Goal: Information Seeking & Learning: Learn about a topic

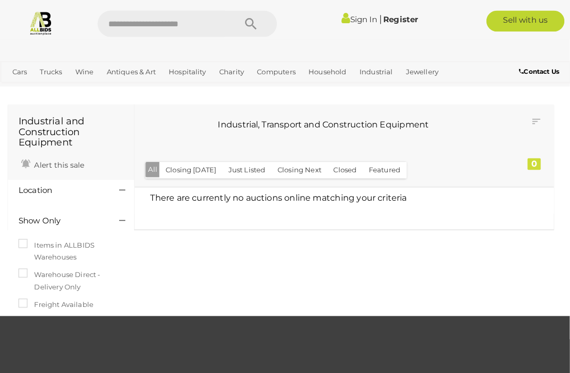
scroll to position [2, 0]
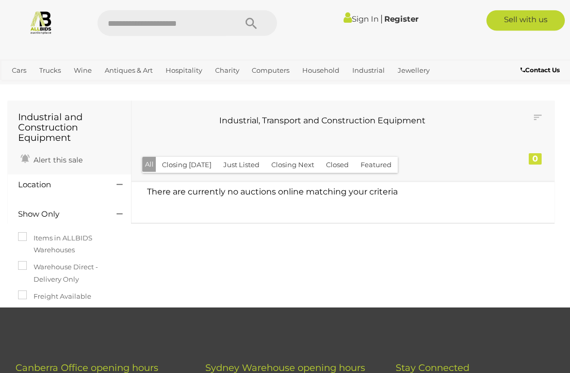
click at [199, 21] on input "text" at bounding box center [162, 23] width 129 height 26
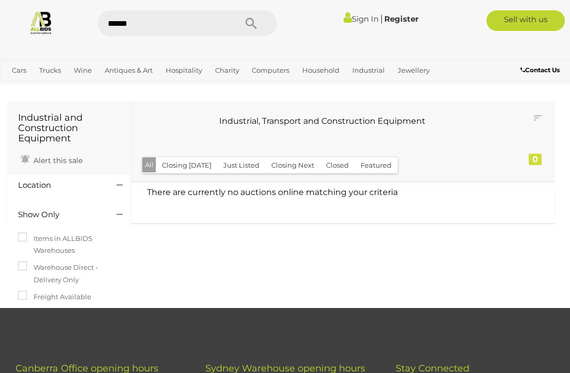
type input "*******"
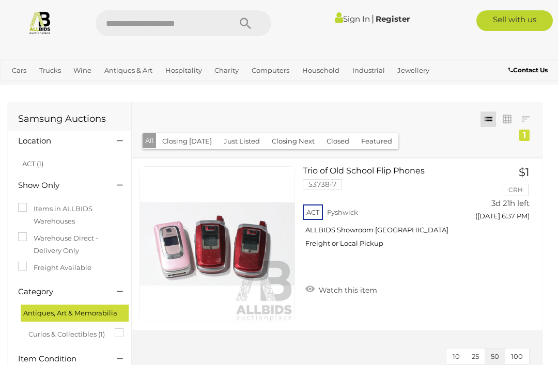
click at [43, 26] on img at bounding box center [40, 22] width 24 height 24
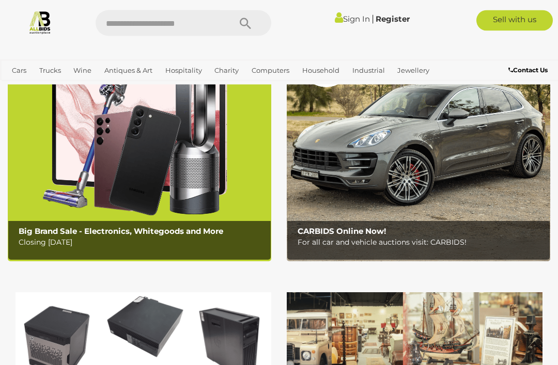
scroll to position [82, 0]
click at [214, 176] on img at bounding box center [139, 145] width 263 height 231
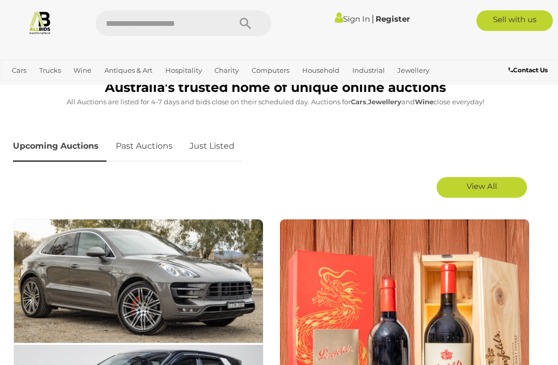
click at [510, 186] on link "View All" at bounding box center [481, 187] width 90 height 21
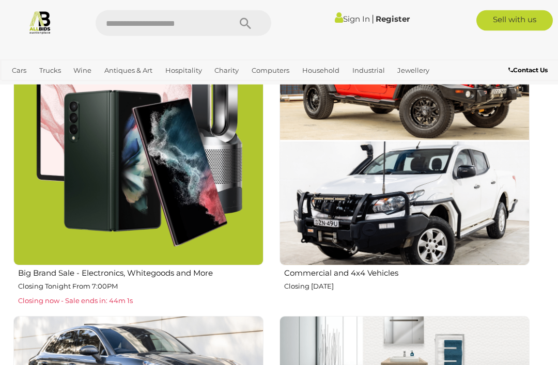
scroll to position [942, 0]
click at [69, 163] on img at bounding box center [138, 140] width 250 height 250
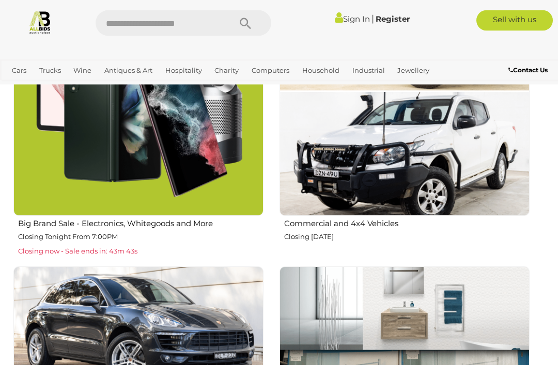
scroll to position [962, 0]
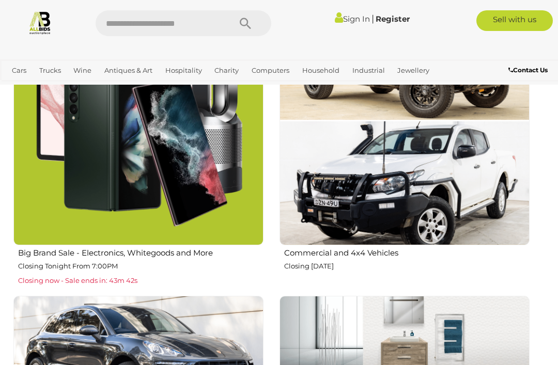
click at [72, 156] on img at bounding box center [138, 120] width 250 height 250
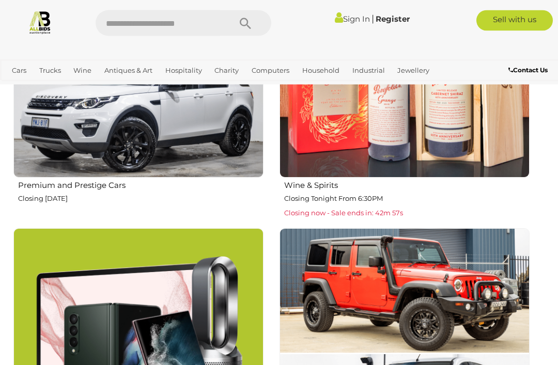
scroll to position [0, 0]
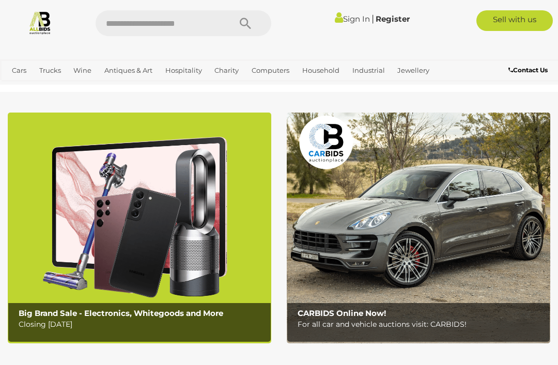
click at [195, 21] on input "text" at bounding box center [158, 23] width 124 height 26
type input "*****"
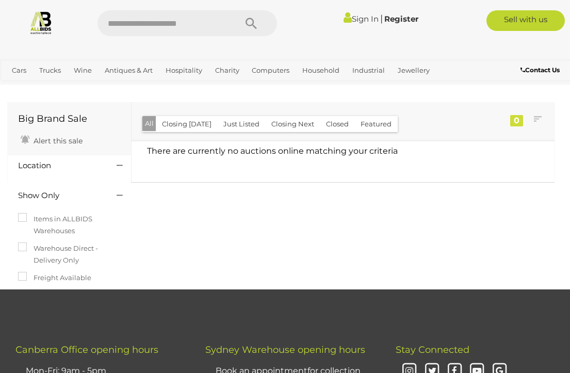
scroll to position [2, 0]
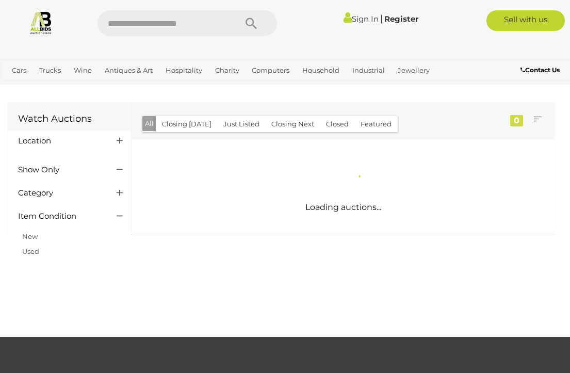
scroll to position [2, 0]
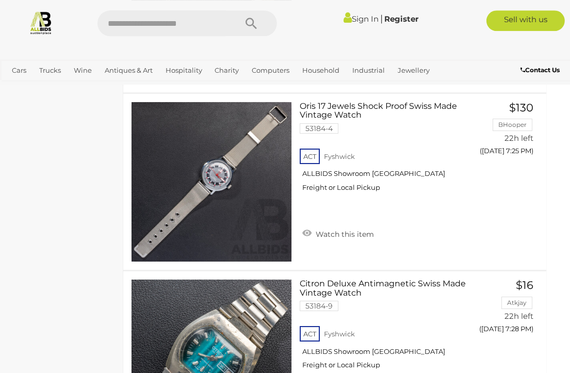
scroll to position [2915, 9]
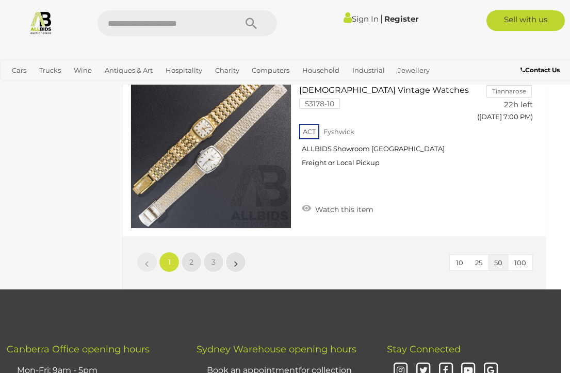
click at [191, 258] on span "2" at bounding box center [191, 262] width 4 height 9
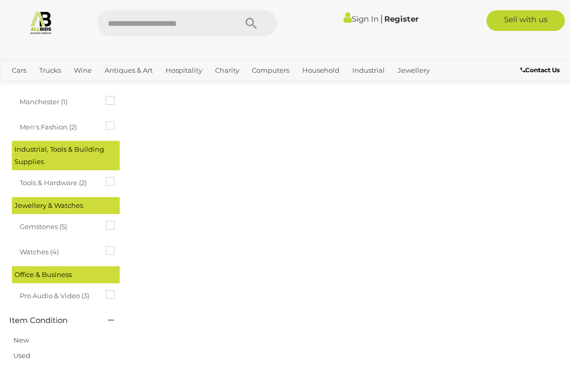
scroll to position [0, 0]
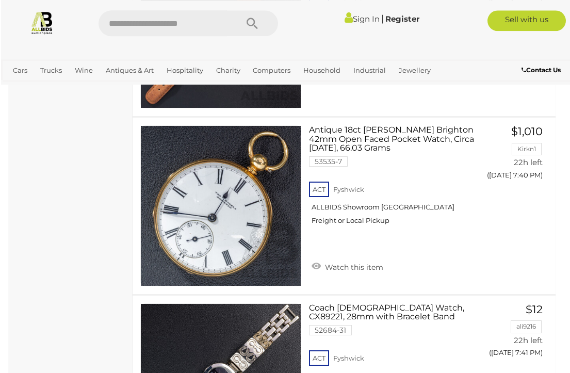
scroll to position [4180, 0]
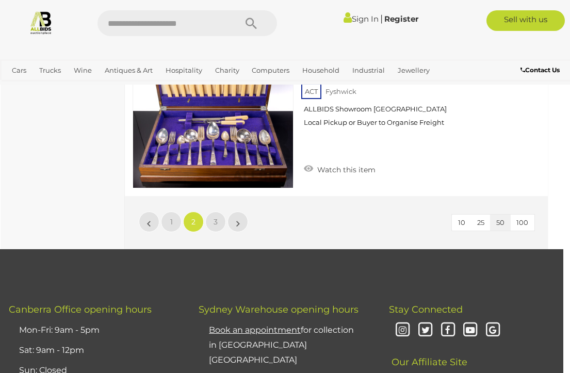
click at [218, 212] on link "3" at bounding box center [215, 222] width 21 height 21
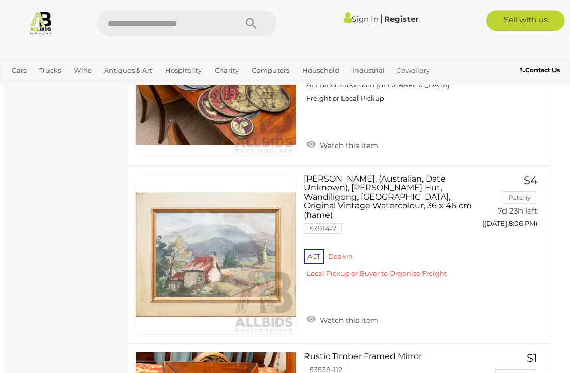
scroll to position [4776, 4]
